Goal: Transaction & Acquisition: Purchase product/service

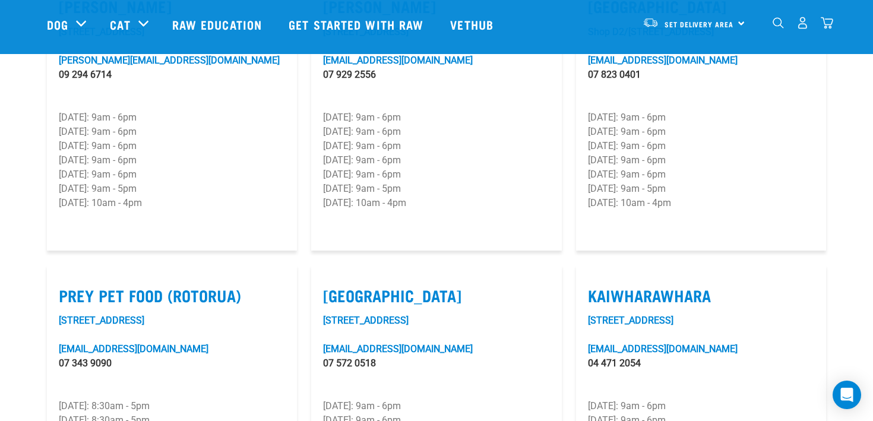
scroll to position [1309, 0]
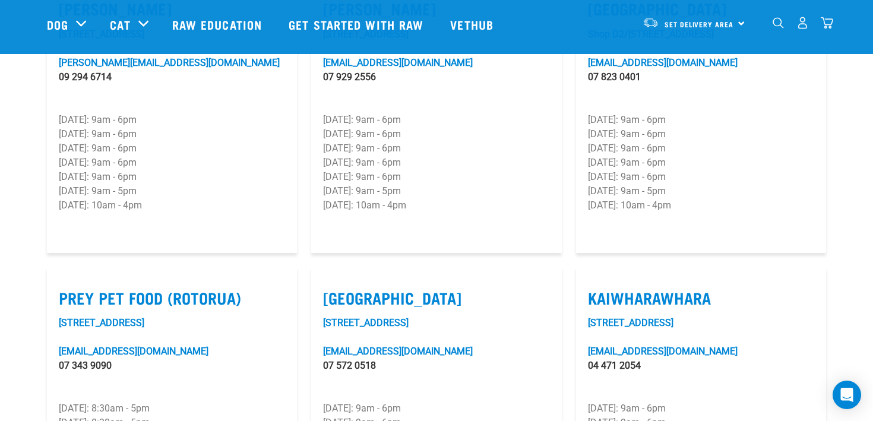
click at [654, 25] on img "dropdown navigation" at bounding box center [650, 22] width 16 height 11
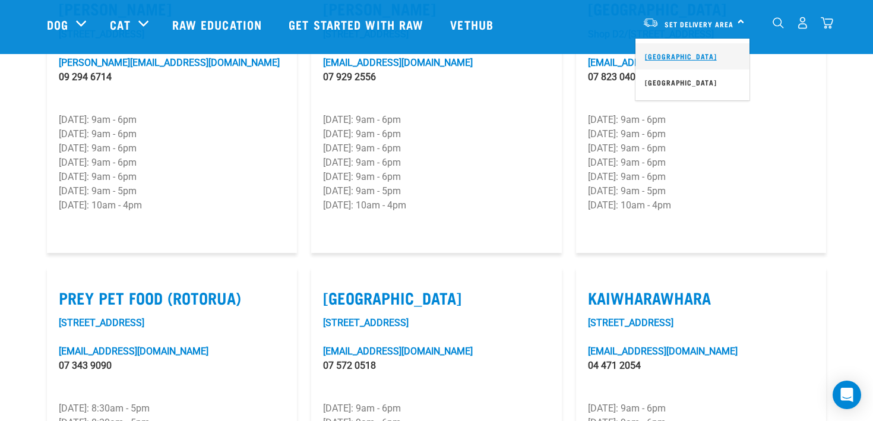
click at [667, 49] on link "[GEOGRAPHIC_DATA]" at bounding box center [692, 56] width 114 height 26
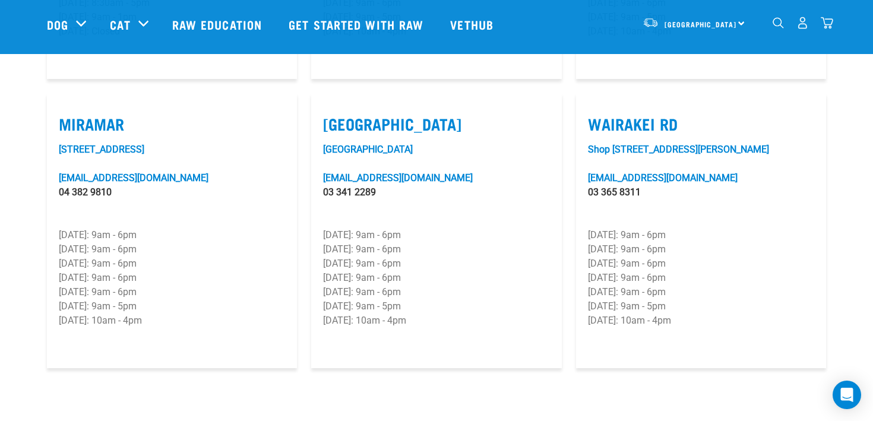
scroll to position [1778, 0]
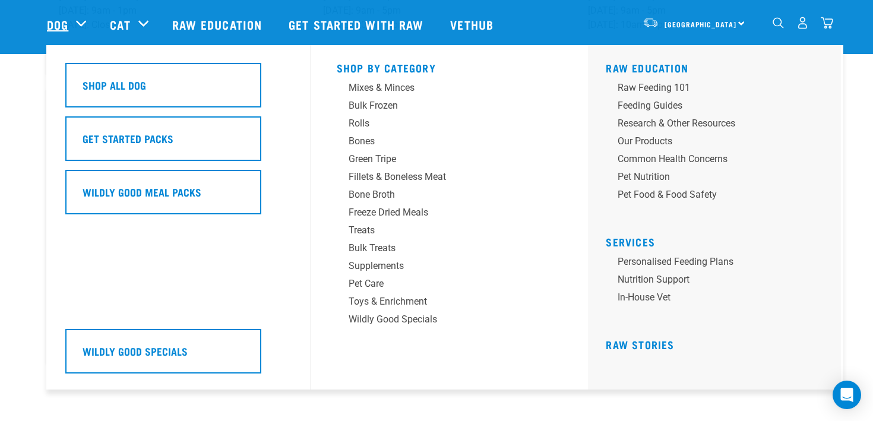
click at [49, 24] on link "Dog" at bounding box center [57, 24] width 21 height 18
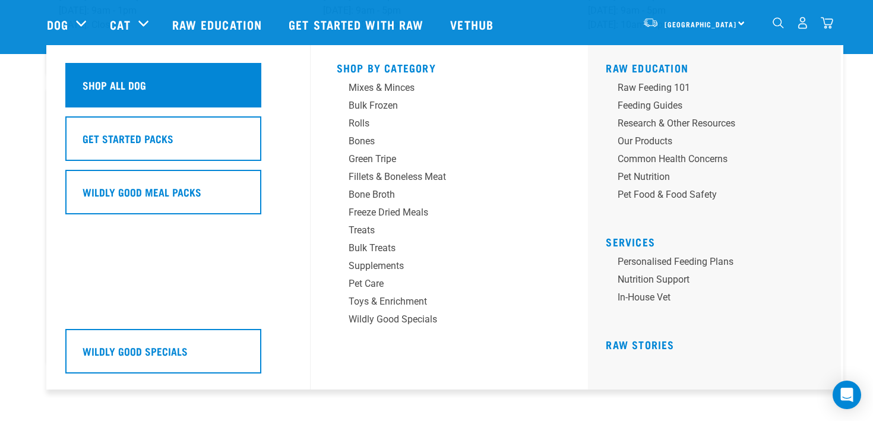
click at [121, 83] on h5 "Shop All Dog" at bounding box center [115, 84] width 64 height 15
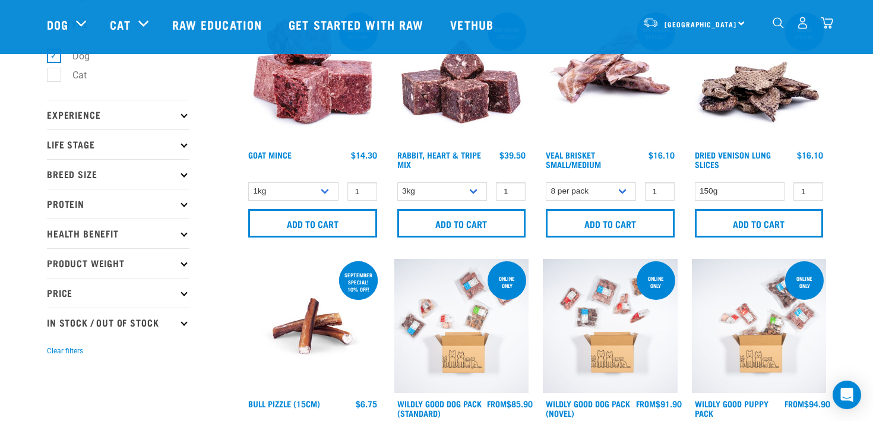
scroll to position [76, 0]
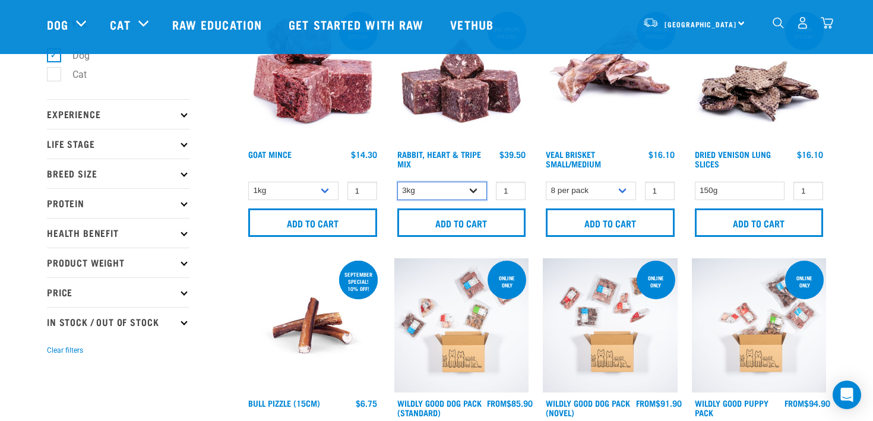
click at [443, 192] on select "3kg 1kg" at bounding box center [442, 191] width 90 height 18
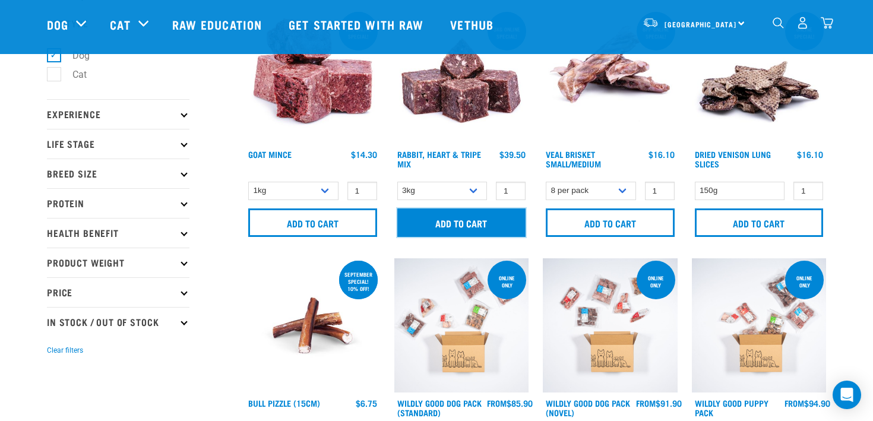
click at [450, 225] on input "Add to cart" at bounding box center [461, 222] width 129 height 28
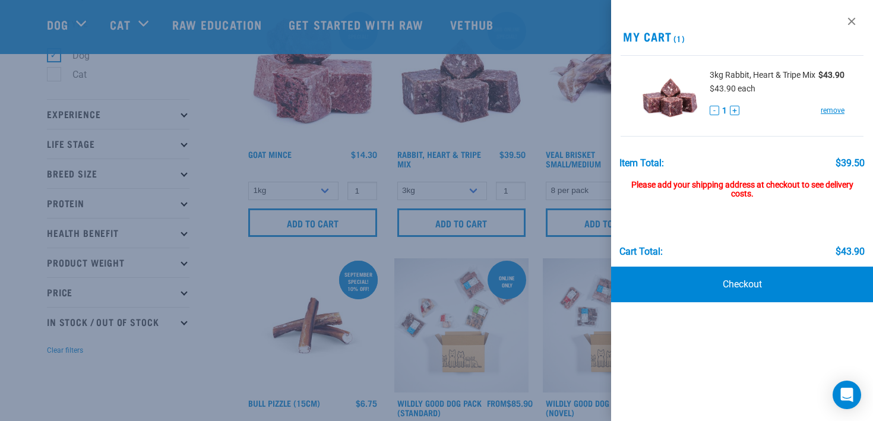
click at [223, 343] on div at bounding box center [436, 210] width 873 height 421
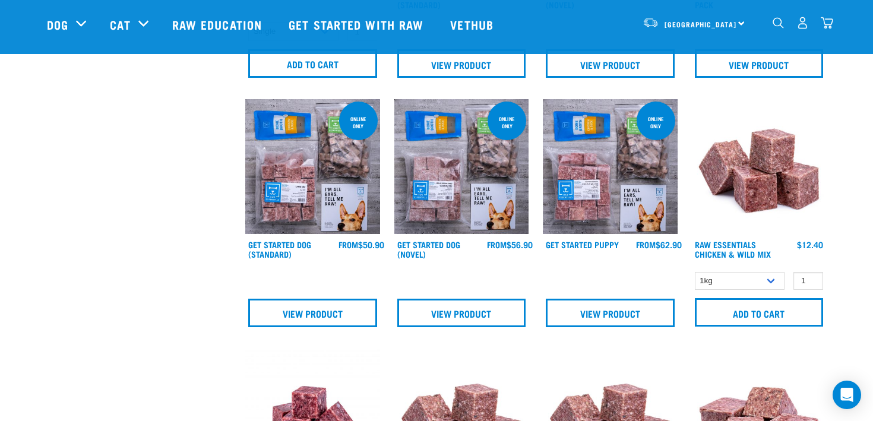
scroll to position [487, 0]
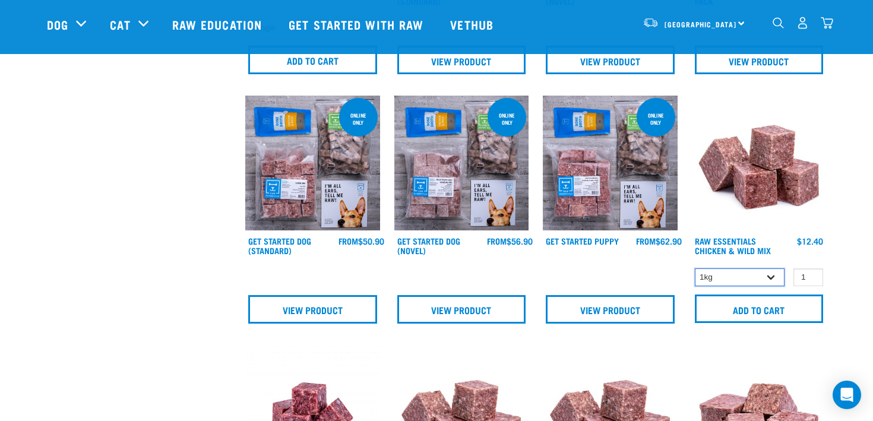
click at [753, 282] on select "1kg 3kg Bulk (10kg)" at bounding box center [740, 277] width 90 height 18
select select "709"
click at [695, 268] on select "1kg 3kg Bulk (10kg)" at bounding box center [740, 277] width 90 height 18
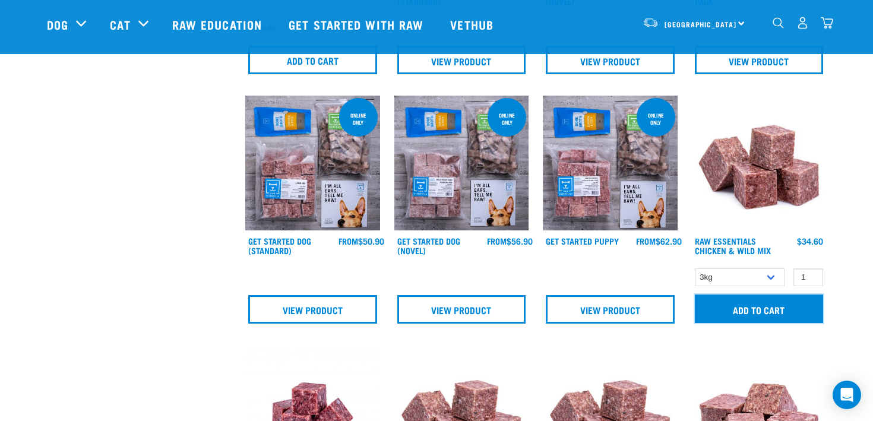
click at [740, 309] on input "Add to cart" at bounding box center [759, 308] width 129 height 28
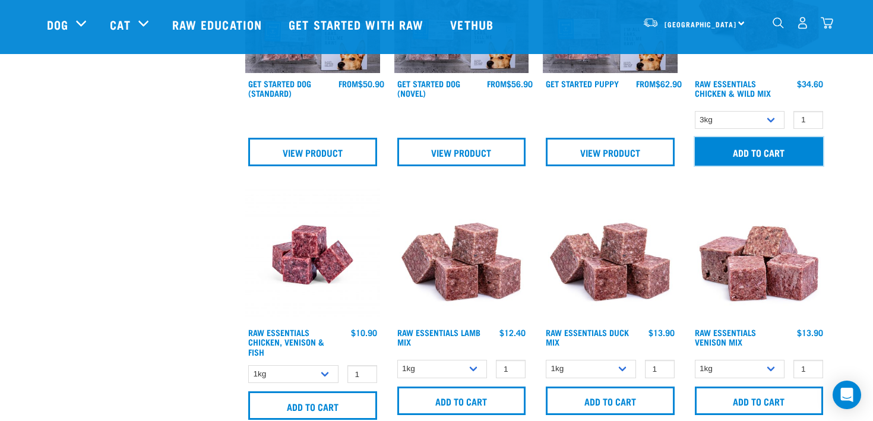
scroll to position [648, 0]
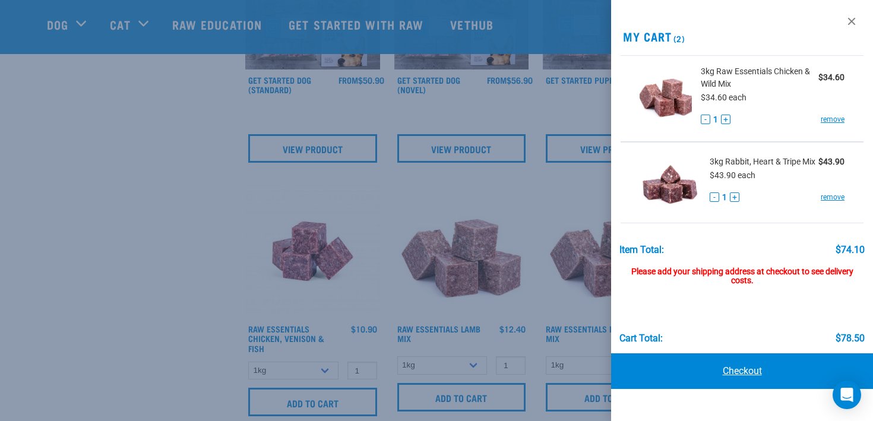
click at [729, 374] on link "Checkout" at bounding box center [742, 371] width 262 height 36
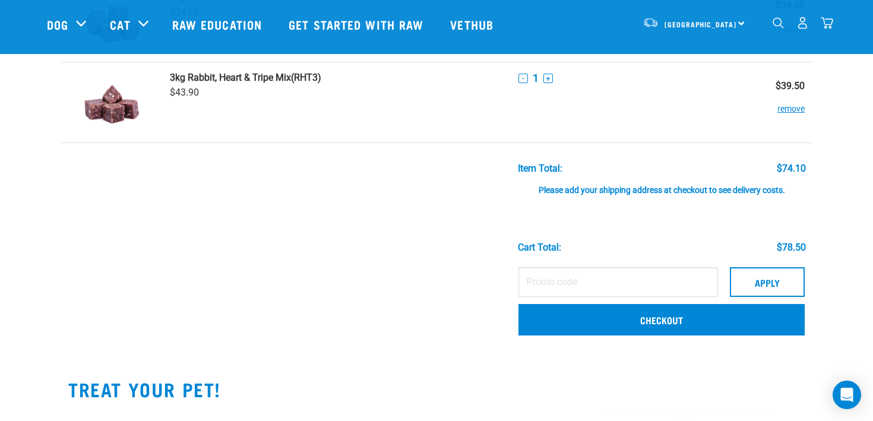
scroll to position [124, 0]
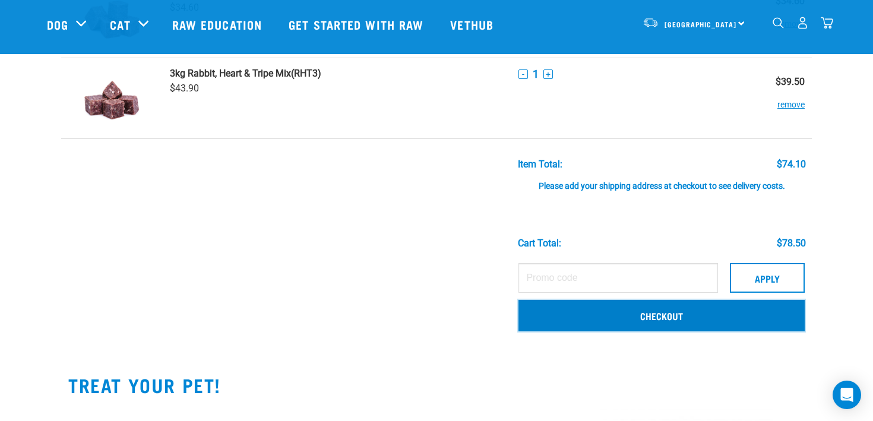
click at [660, 315] on link "Checkout" at bounding box center [661, 315] width 286 height 31
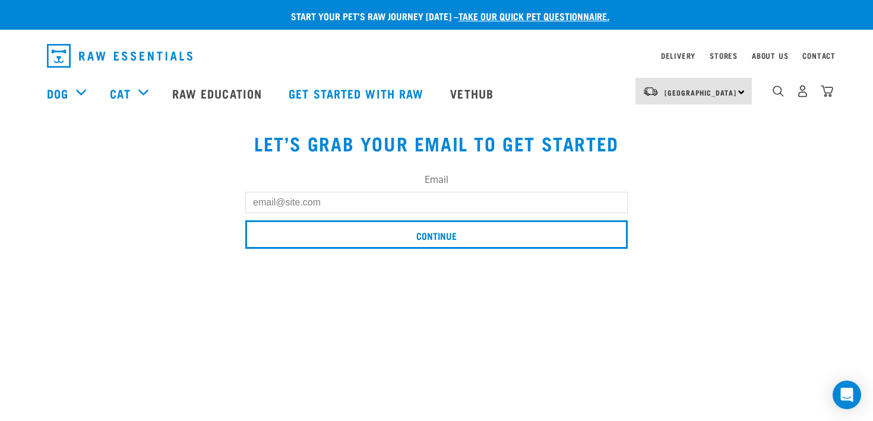
click at [536, 205] on input "Email" at bounding box center [436, 202] width 382 height 21
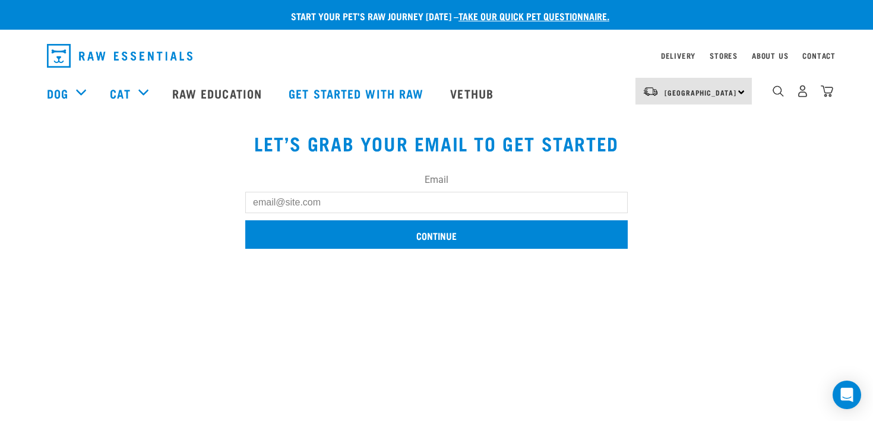
type input "julesudeschini@gmail.com"
click at [398, 241] on input "Continue" at bounding box center [436, 234] width 382 height 28
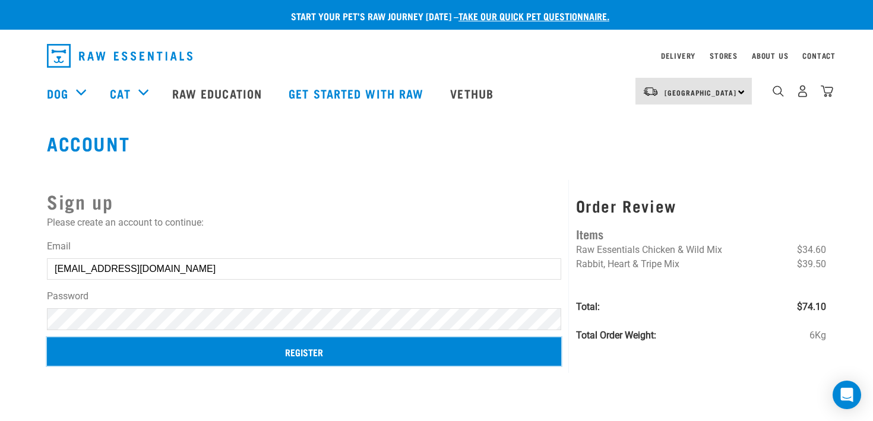
click at [255, 362] on input "Register" at bounding box center [304, 351] width 514 height 28
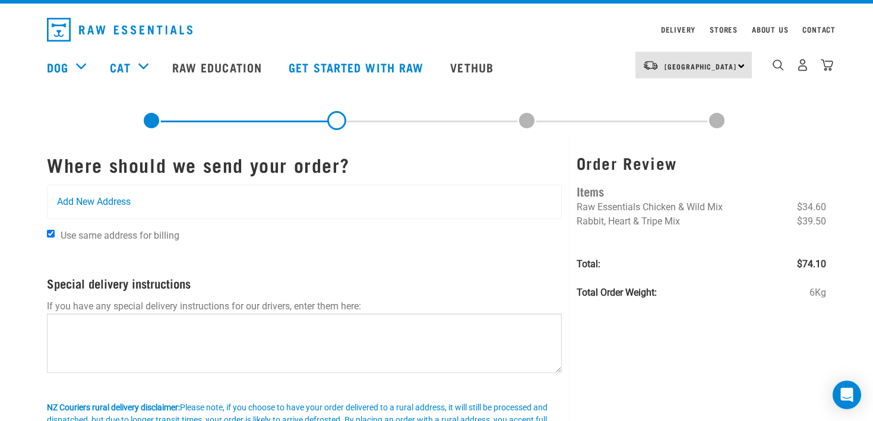
scroll to position [30, 0]
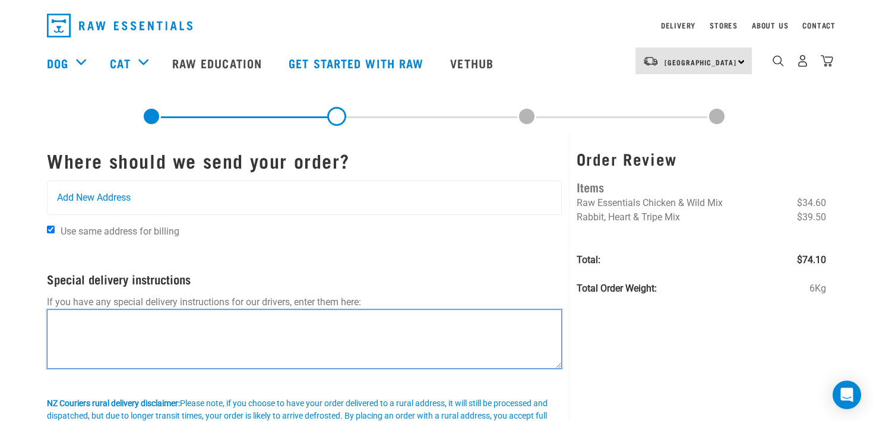
click at [360, 332] on textarea at bounding box center [304, 338] width 515 height 59
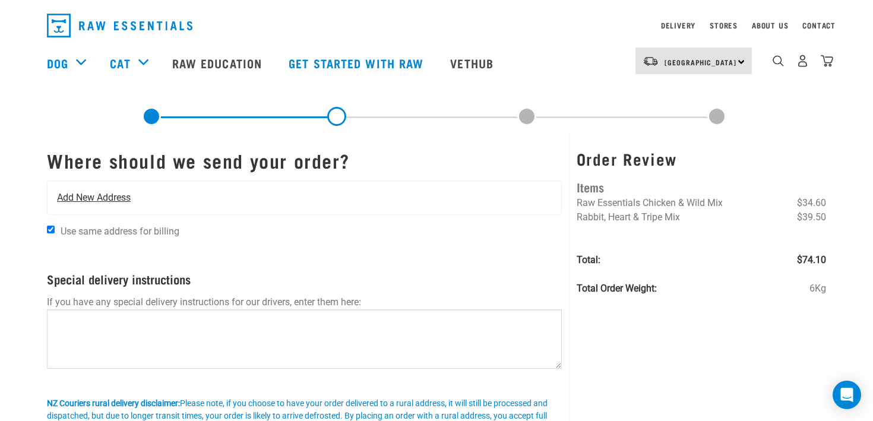
click at [99, 195] on span "Add New Address" at bounding box center [94, 198] width 74 height 14
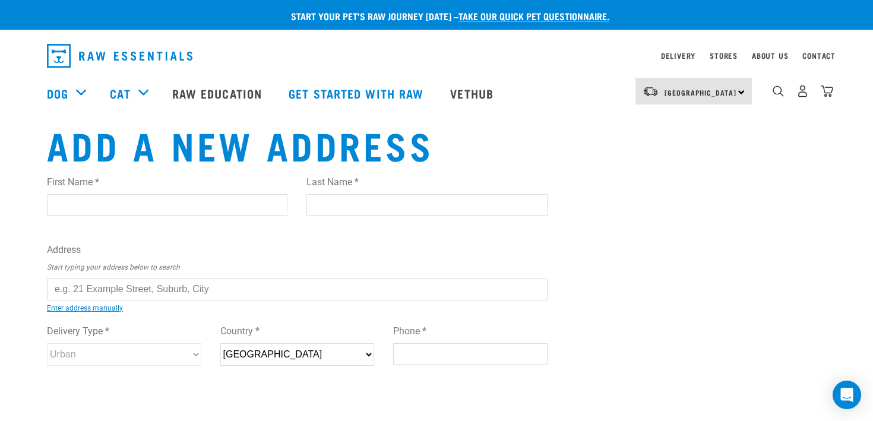
click at [80, 208] on input "First Name *" at bounding box center [167, 204] width 240 height 21
type input "Julie"
type input "Vaillancourt"
click at [81, 295] on input "text" at bounding box center [297, 288] width 500 height 21
type input "5 Navigation Drive, Cooks Beach, Whitianga 3591"
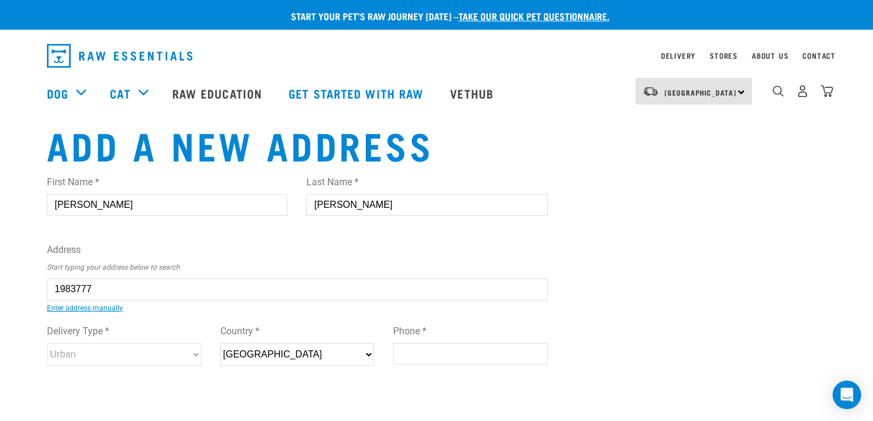
type input "5 Navigation Drive"
type input "Cooks Beach"
type input "Waikato"
select select "WKO"
type input "3591"
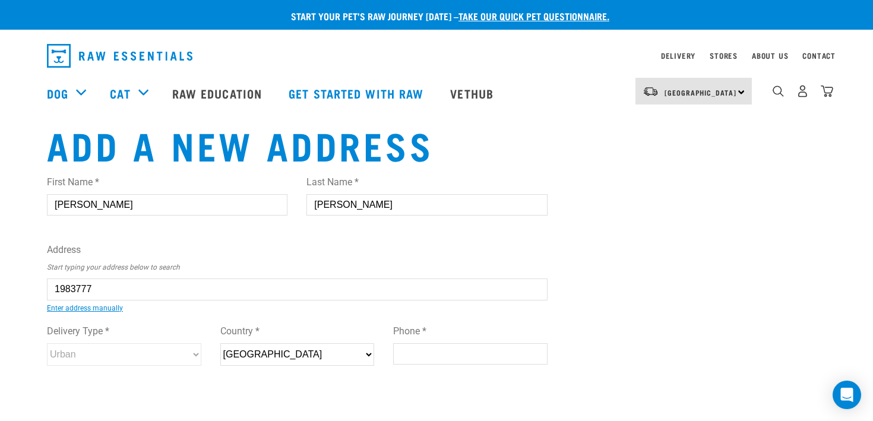
select select "Rural"
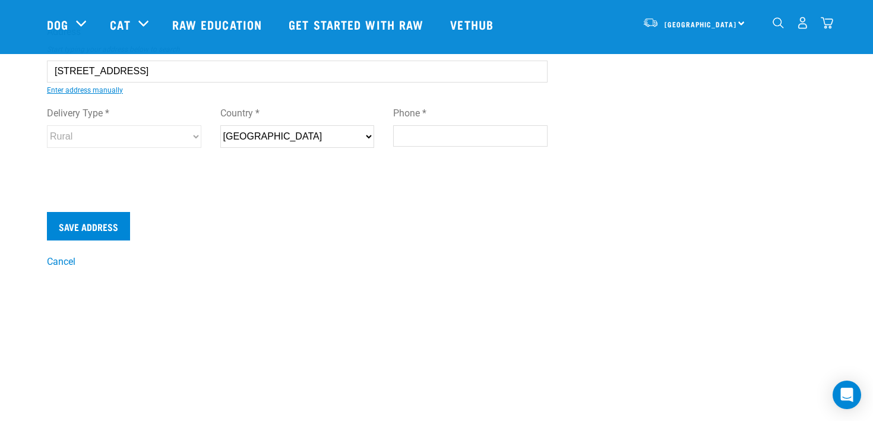
scroll to position [132, 0]
type input "5 Navigation Drive, Cooks Beach, Whitianga 3591"
click at [153, 119] on div "Delivery Type * Urban Rural" at bounding box center [124, 120] width 154 height 51
click at [435, 125] on input "Phone *" at bounding box center [470, 133] width 154 height 21
type input "02904309807"
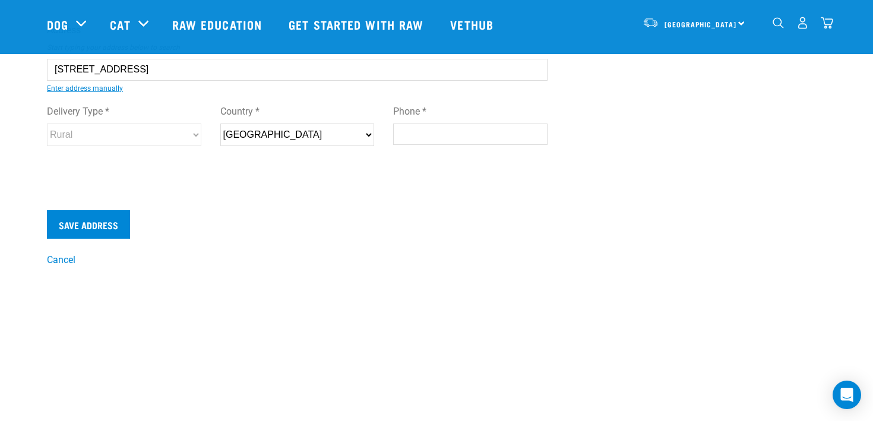
type input "[STREET_ADDRESS]"
type input "Whitianga"
click at [87, 207] on form "First Name * Julie Last Name * Vaillancourt Address Start typing your address b…" at bounding box center [297, 92] width 500 height 293
click at [88, 222] on input "Save Address" at bounding box center [88, 224] width 83 height 28
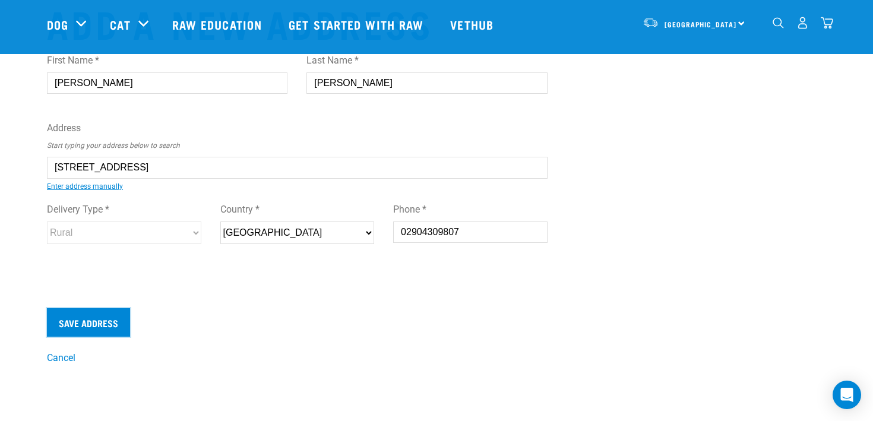
scroll to position [0, 0]
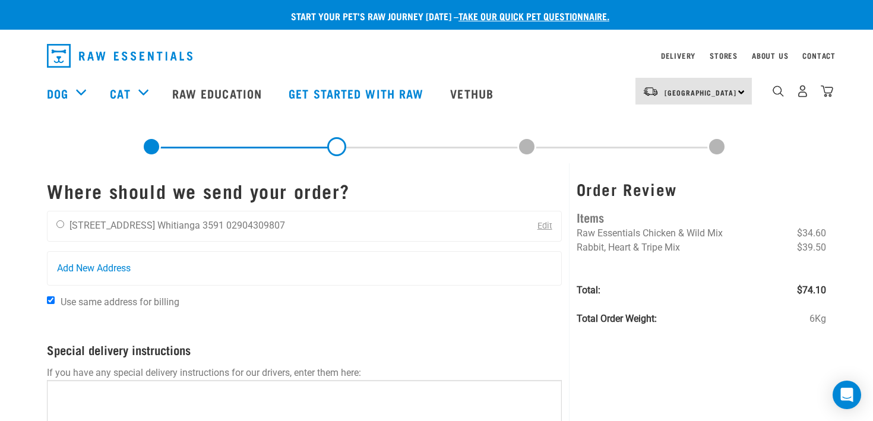
click at [358, 223] on div "[PERSON_NAME] [STREET_ADDRESS] [GEOGRAPHIC_DATA] 3591 02904309807 Edit" at bounding box center [304, 226] width 515 height 31
click at [195, 227] on li "Whitianga 3591" at bounding box center [190, 225] width 66 height 11
click at [57, 222] on input "radio" at bounding box center [60, 224] width 8 height 8
radio input "true"
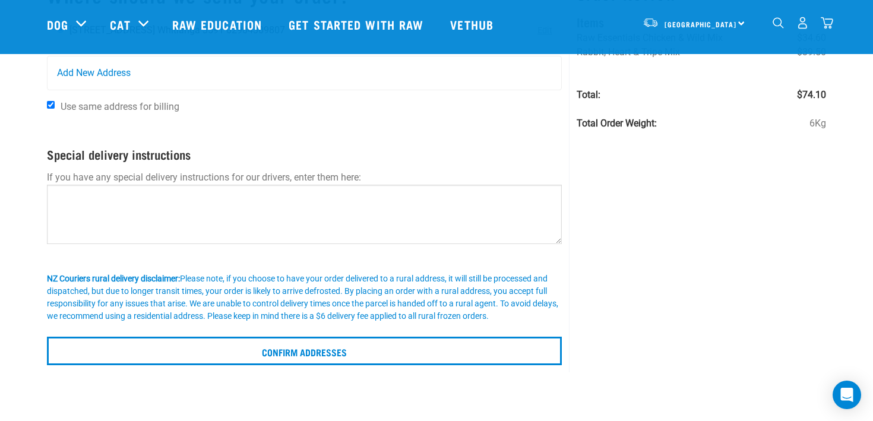
scroll to position [109, 0]
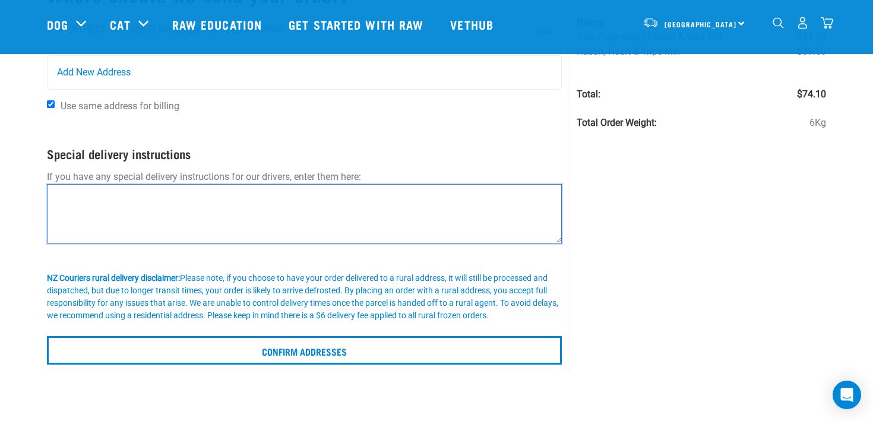
click at [58, 218] on textarea at bounding box center [304, 213] width 515 height 59
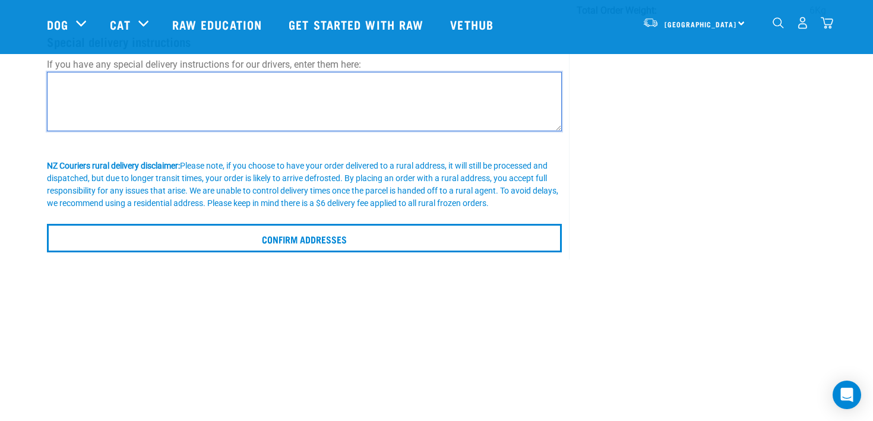
scroll to position [224, 0]
